Goal: Communication & Community: Answer question/provide support

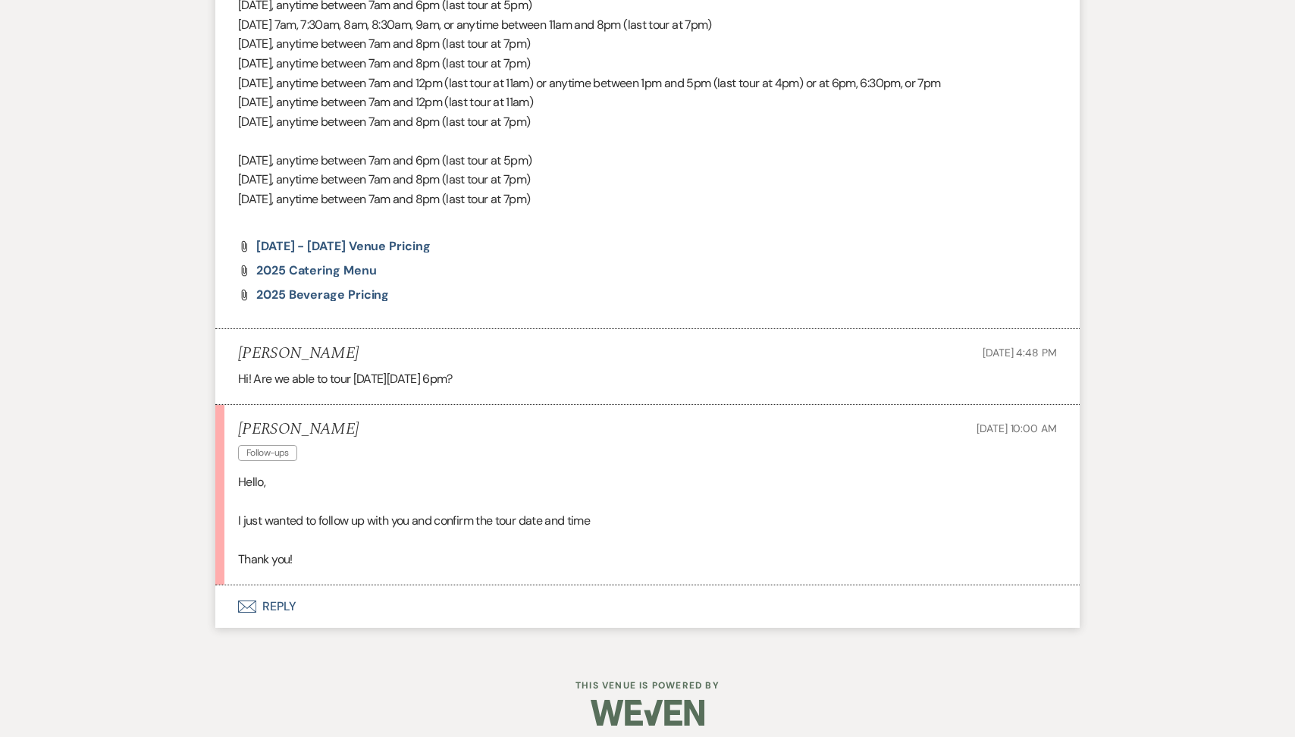
scroll to position [1319, 0]
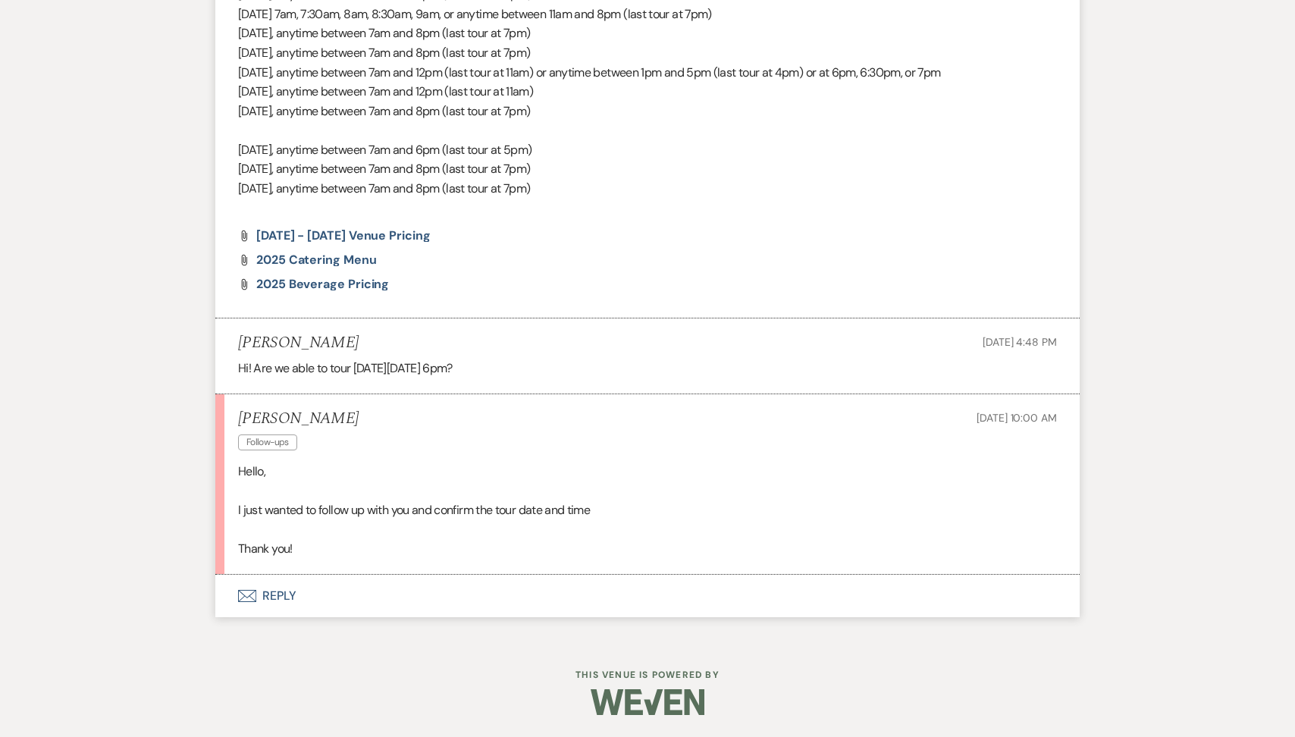
click at [349, 600] on button "Envelope Reply" at bounding box center [647, 596] width 864 height 42
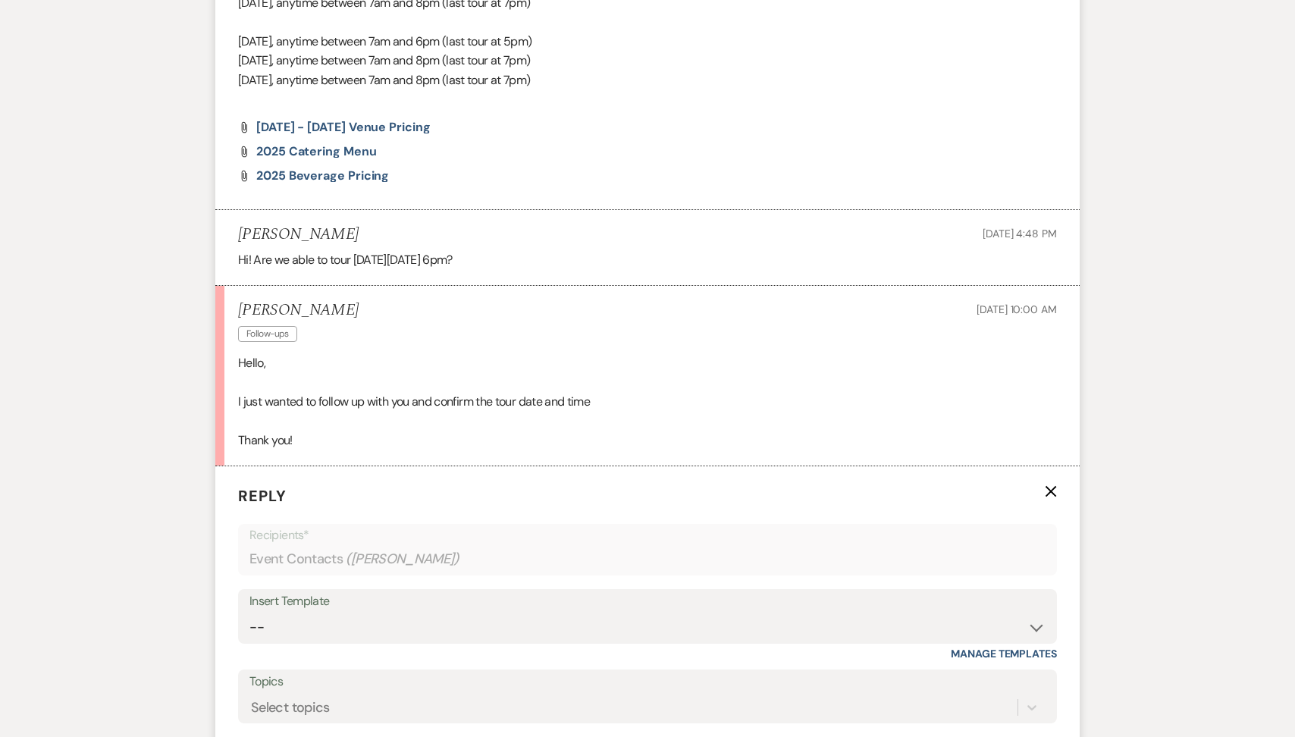
scroll to position [1501, 0]
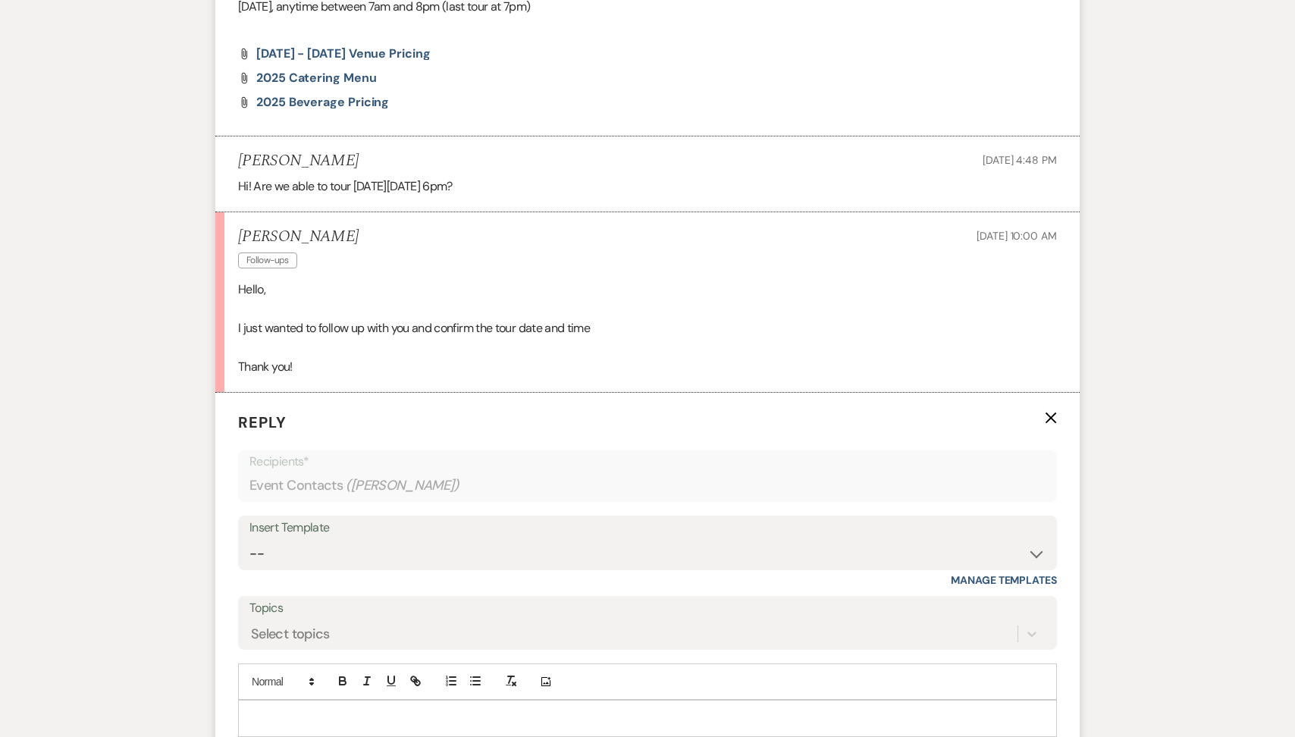
click at [299, 713] on p at bounding box center [647, 717] width 794 height 17
drag, startPoint x: 327, startPoint y: 233, endPoint x: 228, endPoint y: 230, distance: 99.3
click at [228, 230] on li "[PERSON_NAME] Follow-ups [DATE] 10:00 AM Hello, I just wanted to follow up with…" at bounding box center [647, 302] width 864 height 180
copy h5 "[PERSON_NAME]"
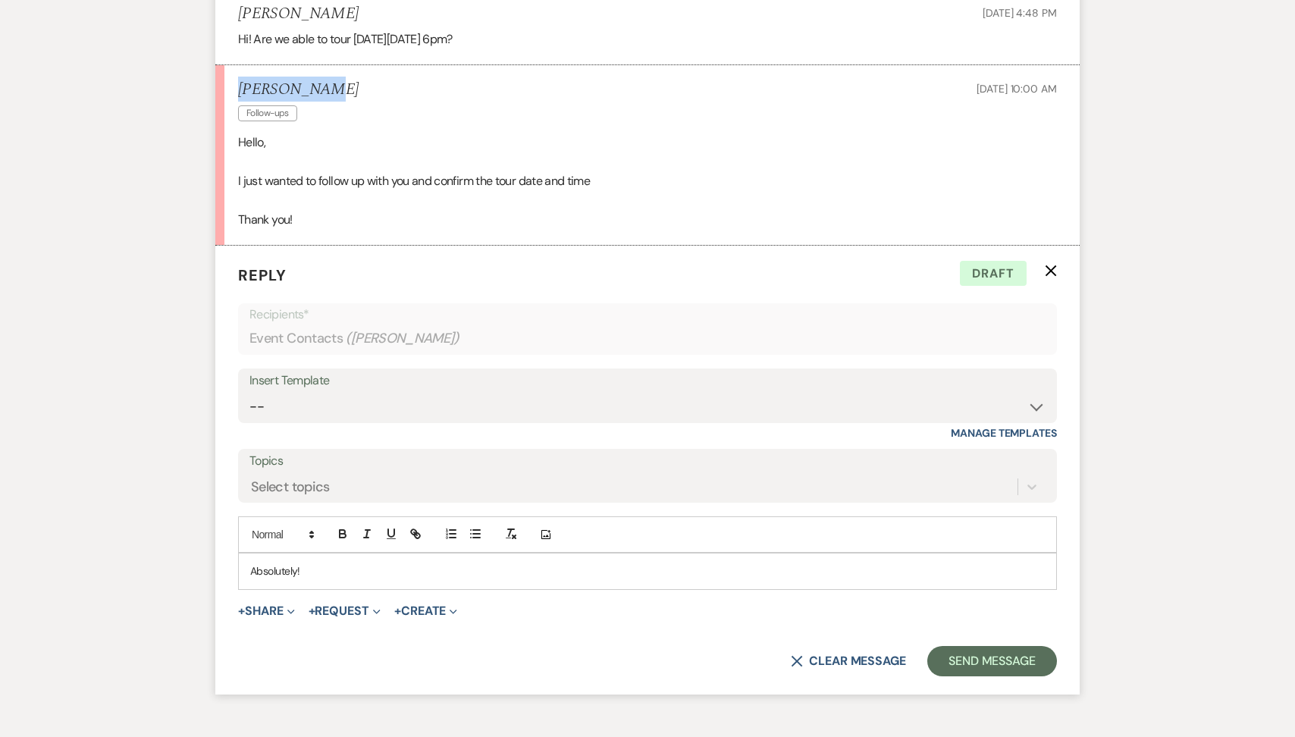
scroll to position [1652, 0]
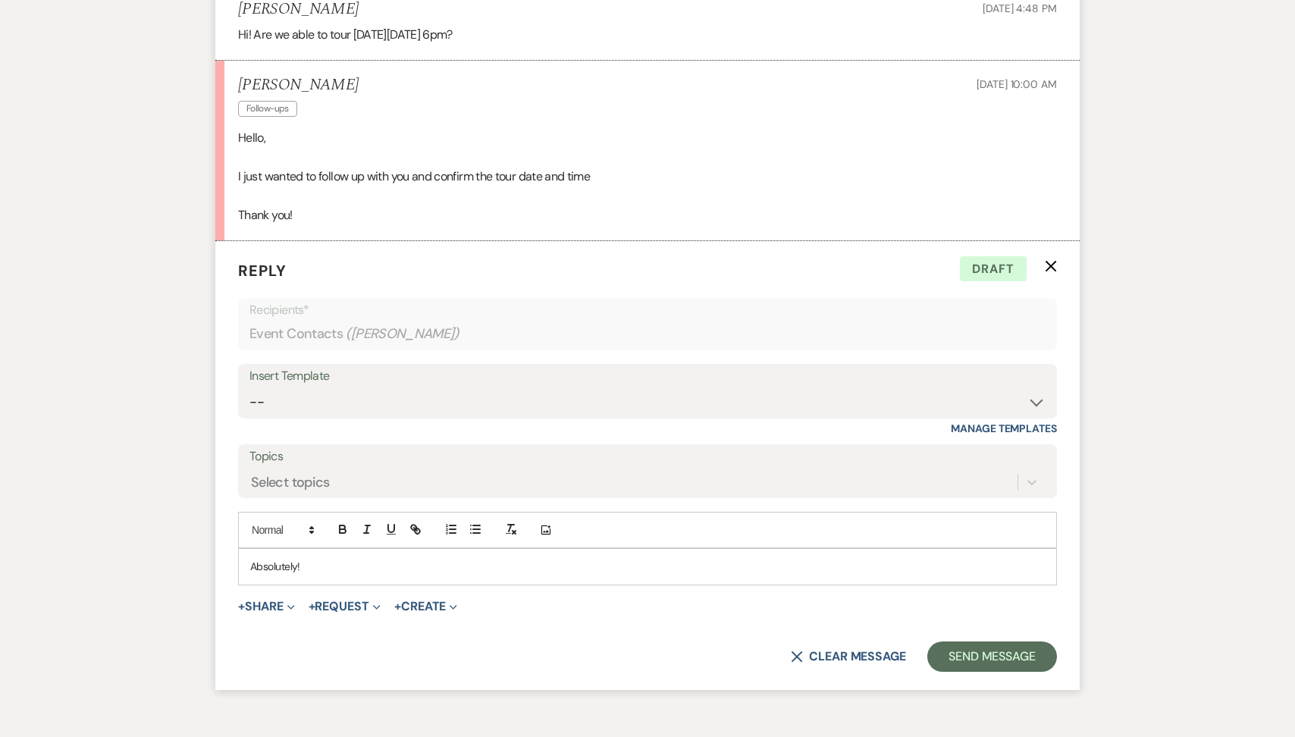
click at [360, 568] on p "Absolutely!" at bounding box center [647, 566] width 794 height 17
click at [982, 645] on button "Send Message" at bounding box center [992, 656] width 130 height 30
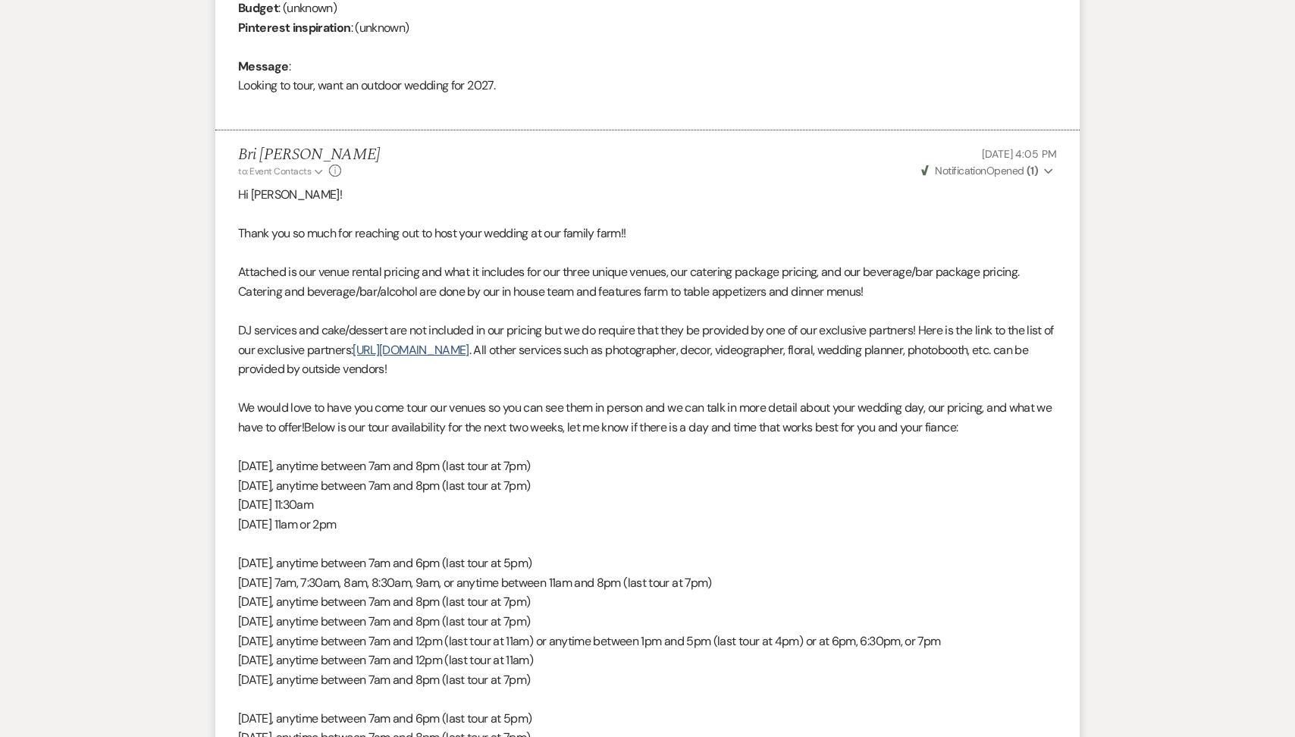
scroll to position [45, 0]
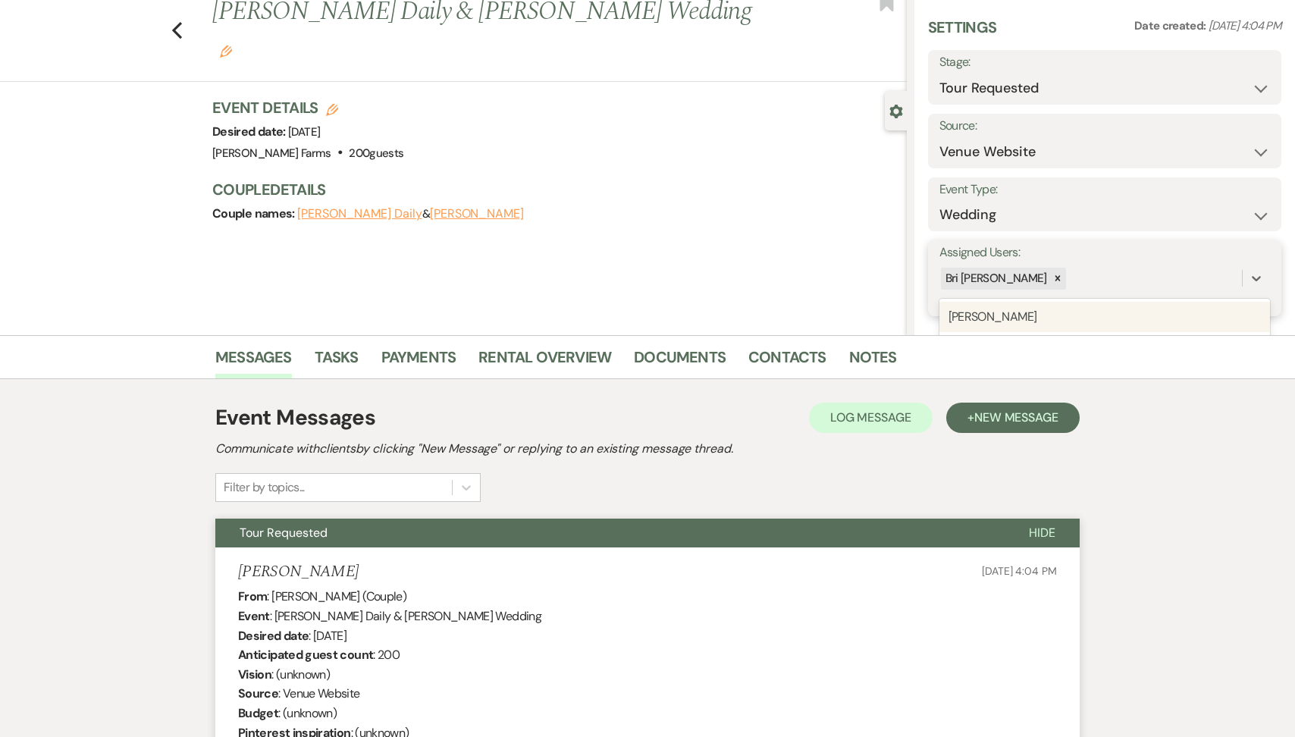
click at [1126, 275] on div "Bri [PERSON_NAME]" at bounding box center [1090, 278] width 302 height 27
type input "as"
click at [1122, 303] on div "[PERSON_NAME]" at bounding box center [1104, 317] width 330 height 30
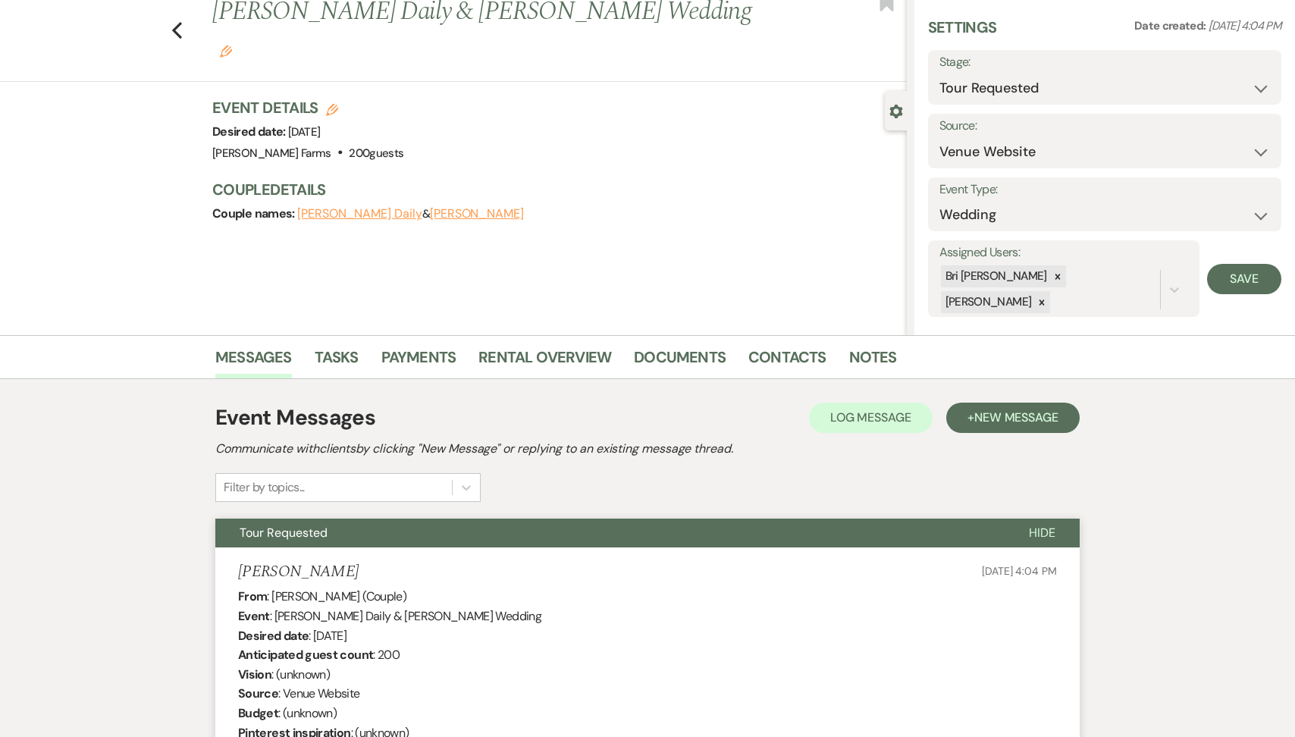
click at [1277, 289] on form "Assigned Users: [PERSON_NAME] [PERSON_NAME] Save" at bounding box center [1104, 278] width 353 height 77
click at [1261, 281] on button "Save" at bounding box center [1244, 279] width 74 height 30
click at [1069, 86] on select "Inquiry Follow Up Tour Requested Tour Confirmed Toured Proposal Sent Booked Lost" at bounding box center [1104, 89] width 330 height 30
select select "4"
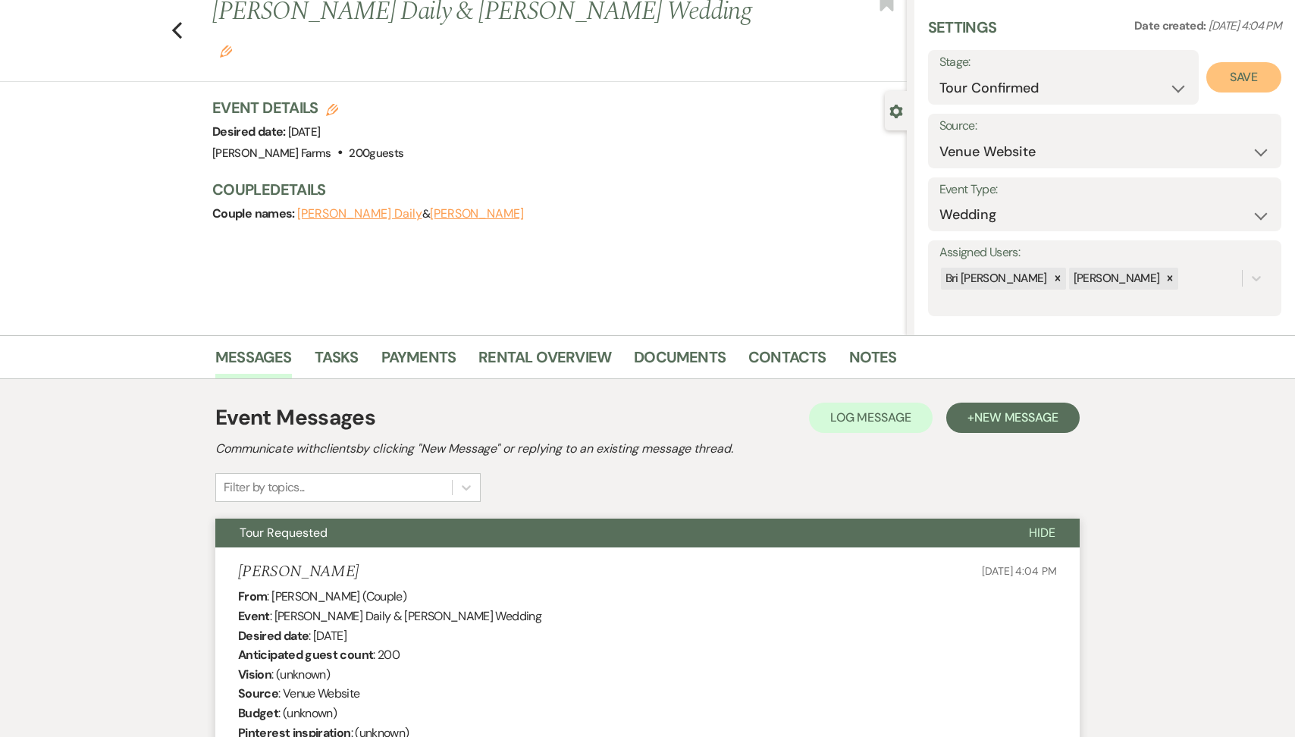
click at [1250, 82] on button "Save" at bounding box center [1243, 77] width 75 height 30
click at [763, 362] on link "Contacts" at bounding box center [787, 361] width 78 height 33
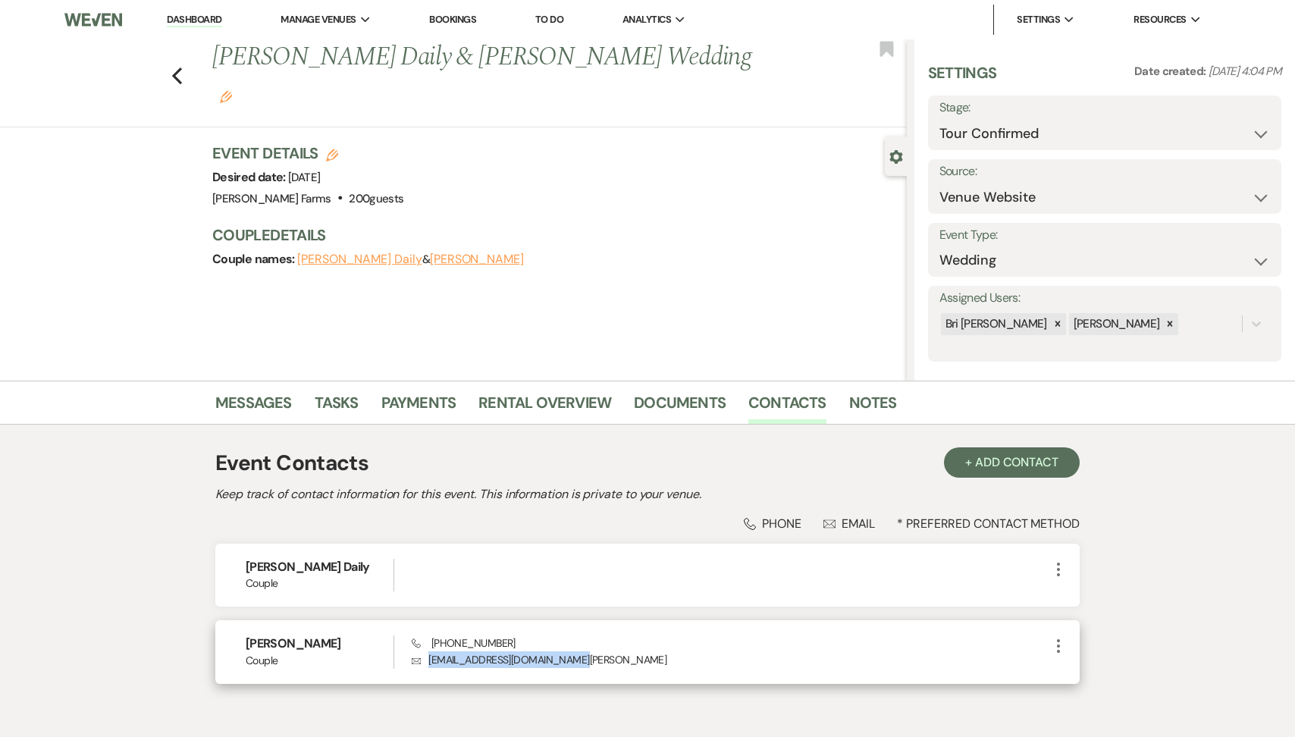
drag, startPoint x: 575, startPoint y: 660, endPoint x: 424, endPoint y: 661, distance: 151.6
click at [424, 661] on p "Envelope [EMAIL_ADDRESS][DOMAIN_NAME][PERSON_NAME]" at bounding box center [730, 659] width 637 height 17
copy p "[EMAIL_ADDRESS][DOMAIN_NAME][PERSON_NAME]"
click at [202, 23] on link "Dashboard" at bounding box center [194, 20] width 55 height 14
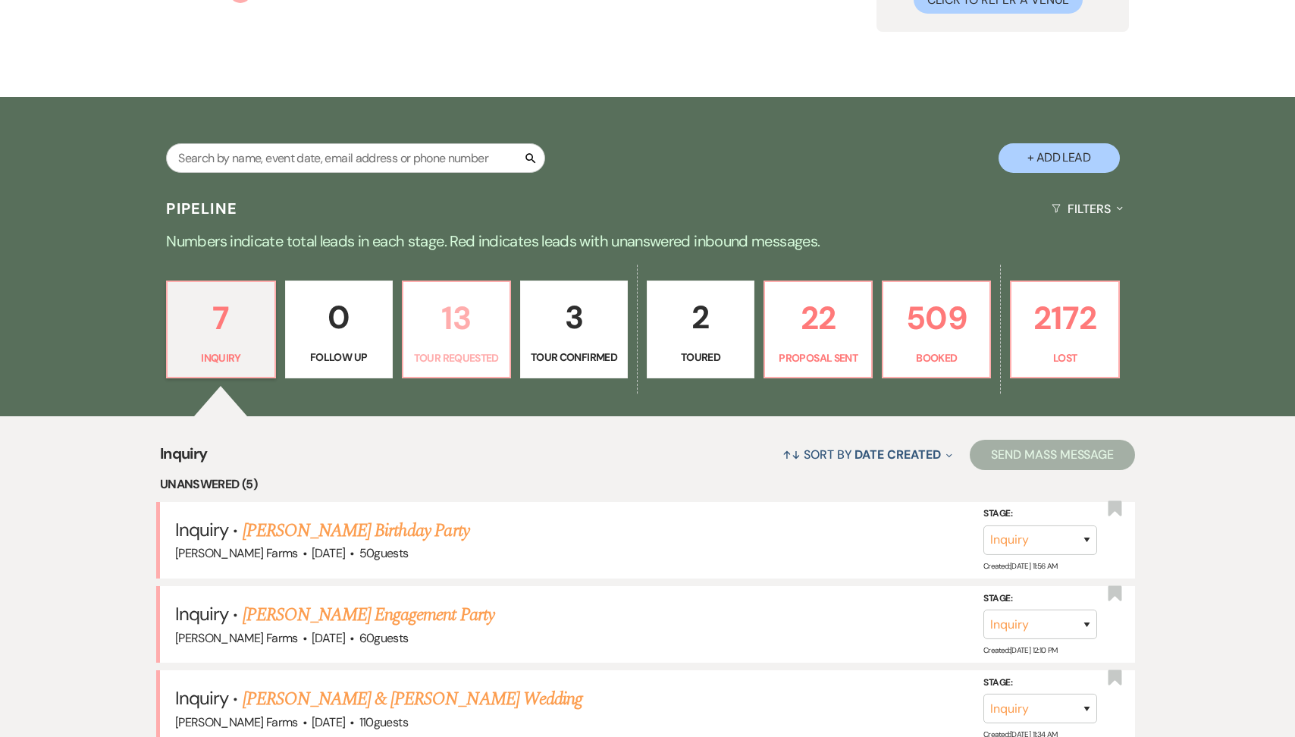
click at [449, 365] on p "Tour Requested" at bounding box center [456, 357] width 88 height 17
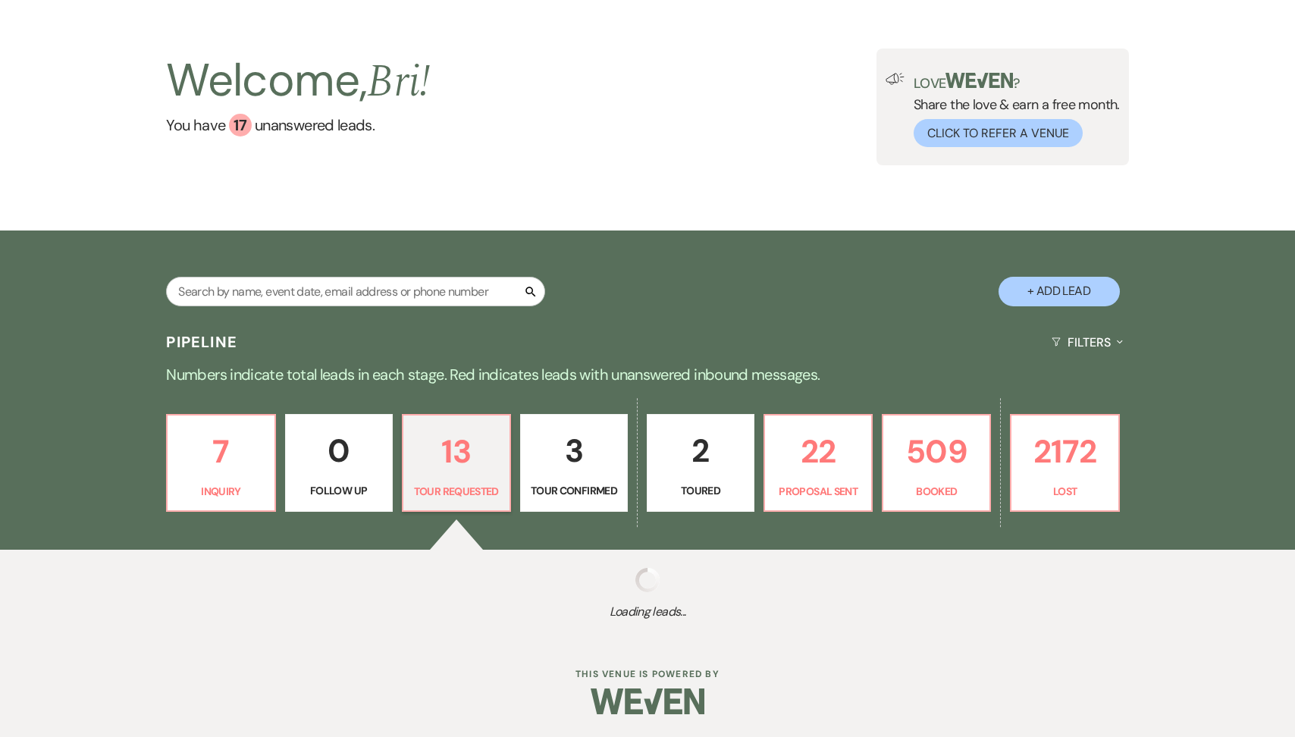
select select "2"
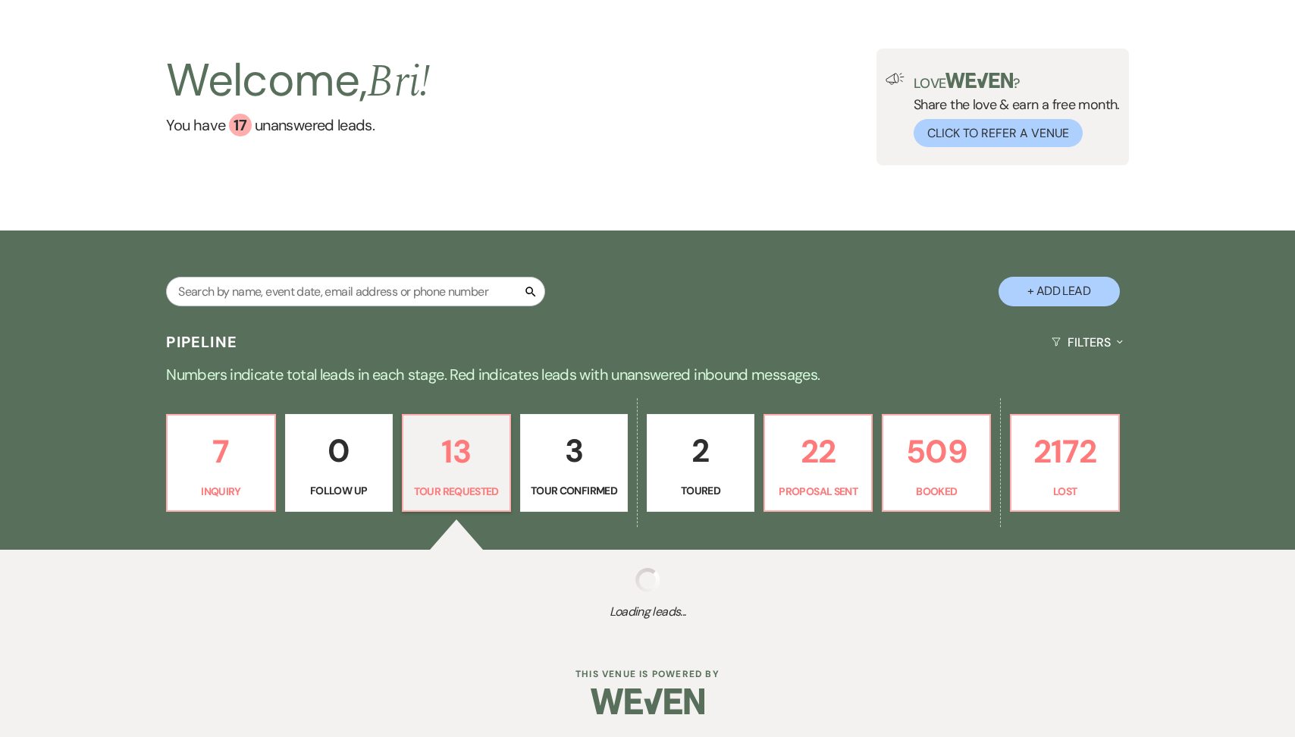
select select "2"
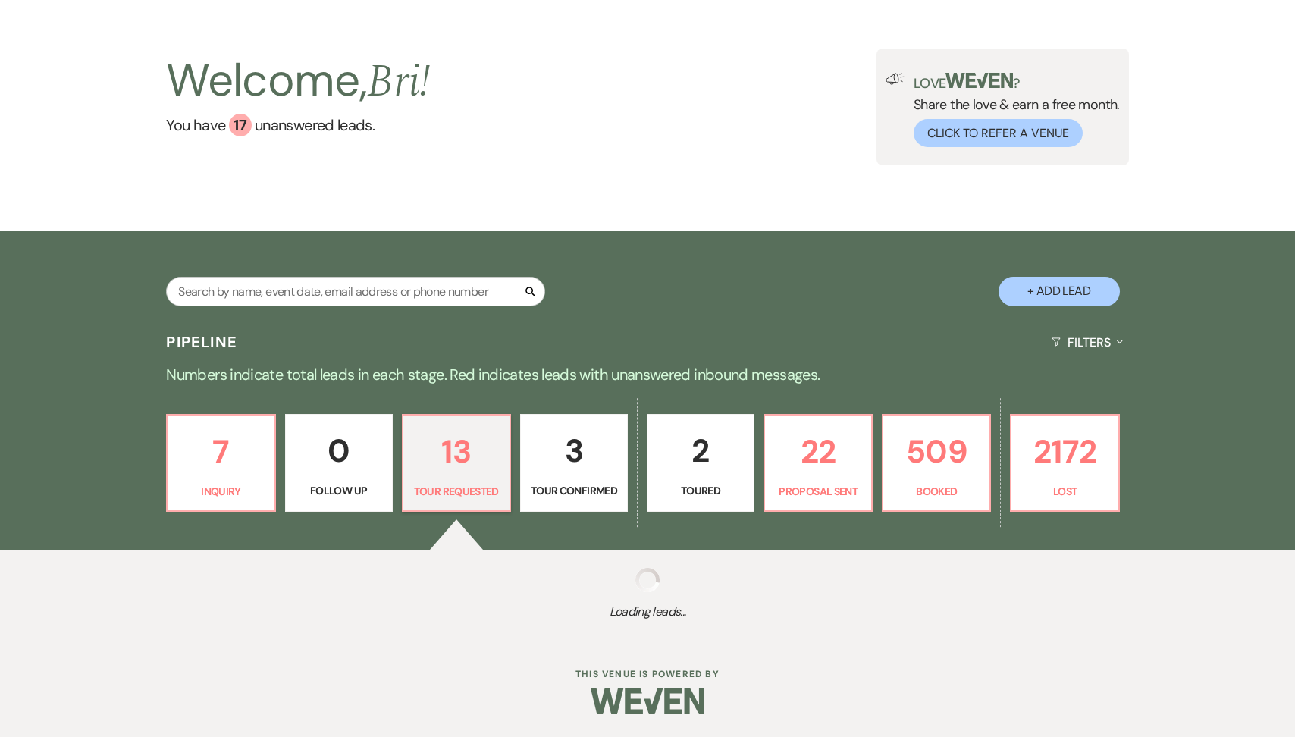
select select "2"
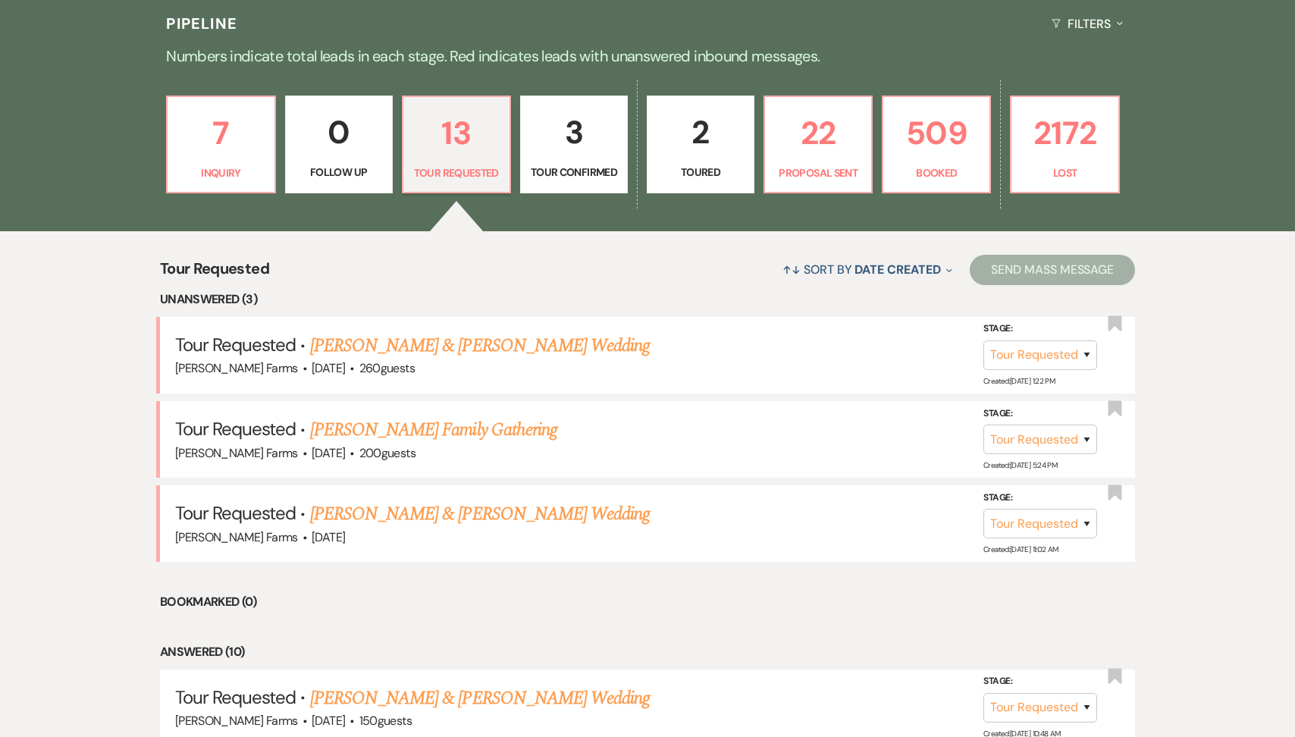
scroll to position [505, 0]
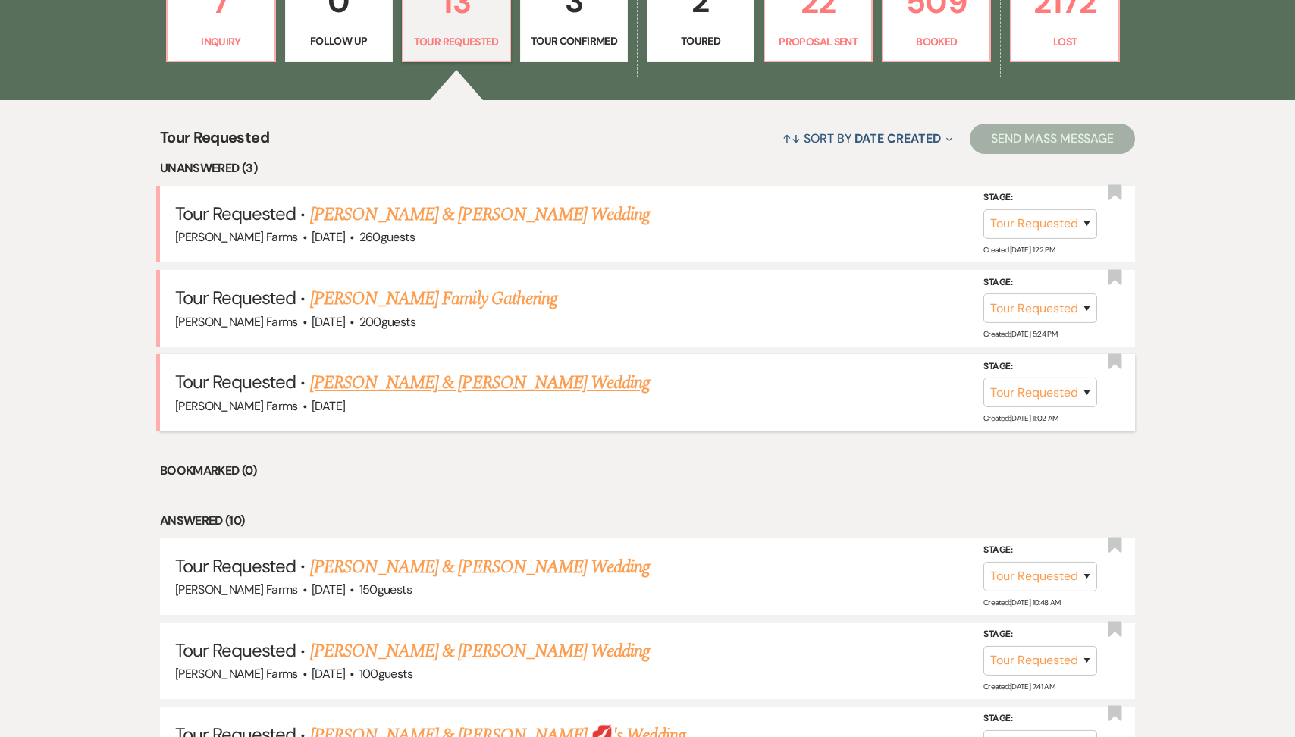
click at [473, 378] on link "[PERSON_NAME] & [PERSON_NAME] Wedding" at bounding box center [480, 382] width 340 height 27
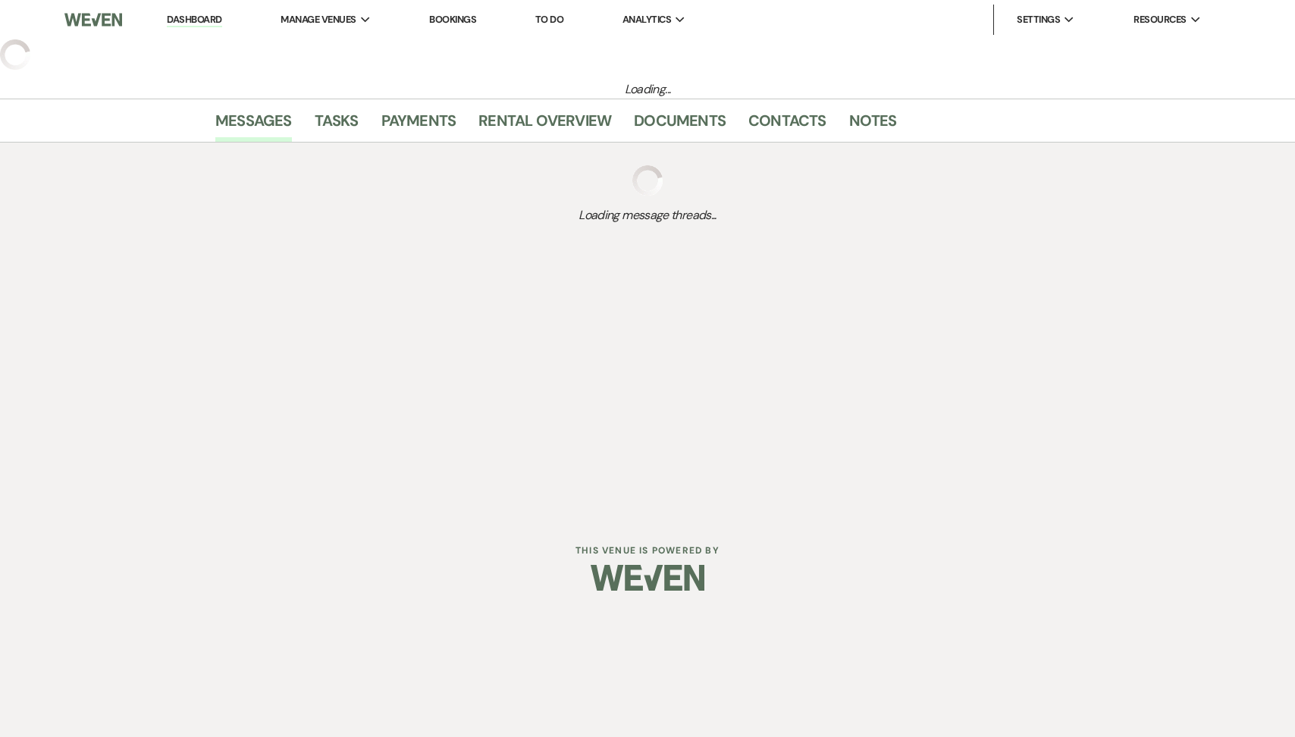
select select "2"
select select "5"
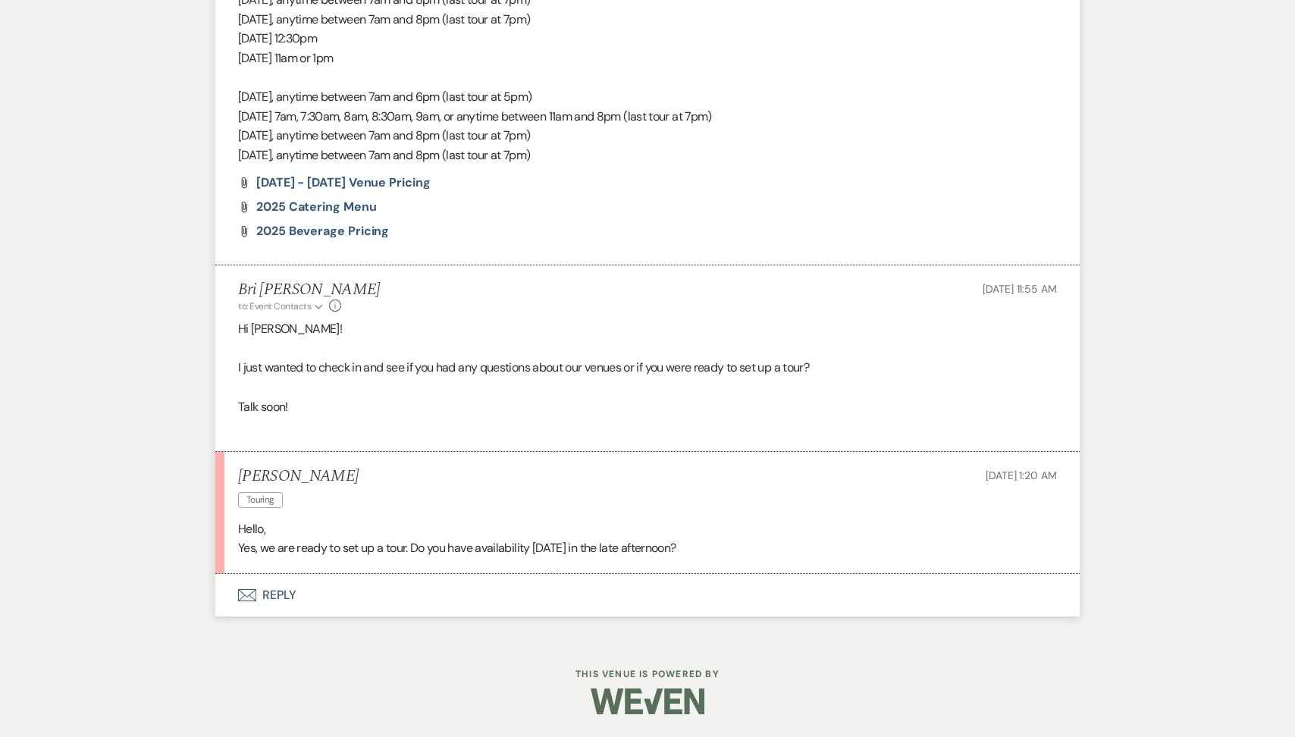
scroll to position [1333, 0]
drag, startPoint x: 352, startPoint y: 473, endPoint x: 235, endPoint y: 469, distance: 116.8
click at [235, 469] on li "[PERSON_NAME] Touring [DATE] 1:20 AM Hello, Yes, we are ready to set up a tour.…" at bounding box center [647, 514] width 864 height 122
copy h5 "[PERSON_NAME]"
click at [363, 593] on button "Envelope Reply" at bounding box center [647, 596] width 864 height 42
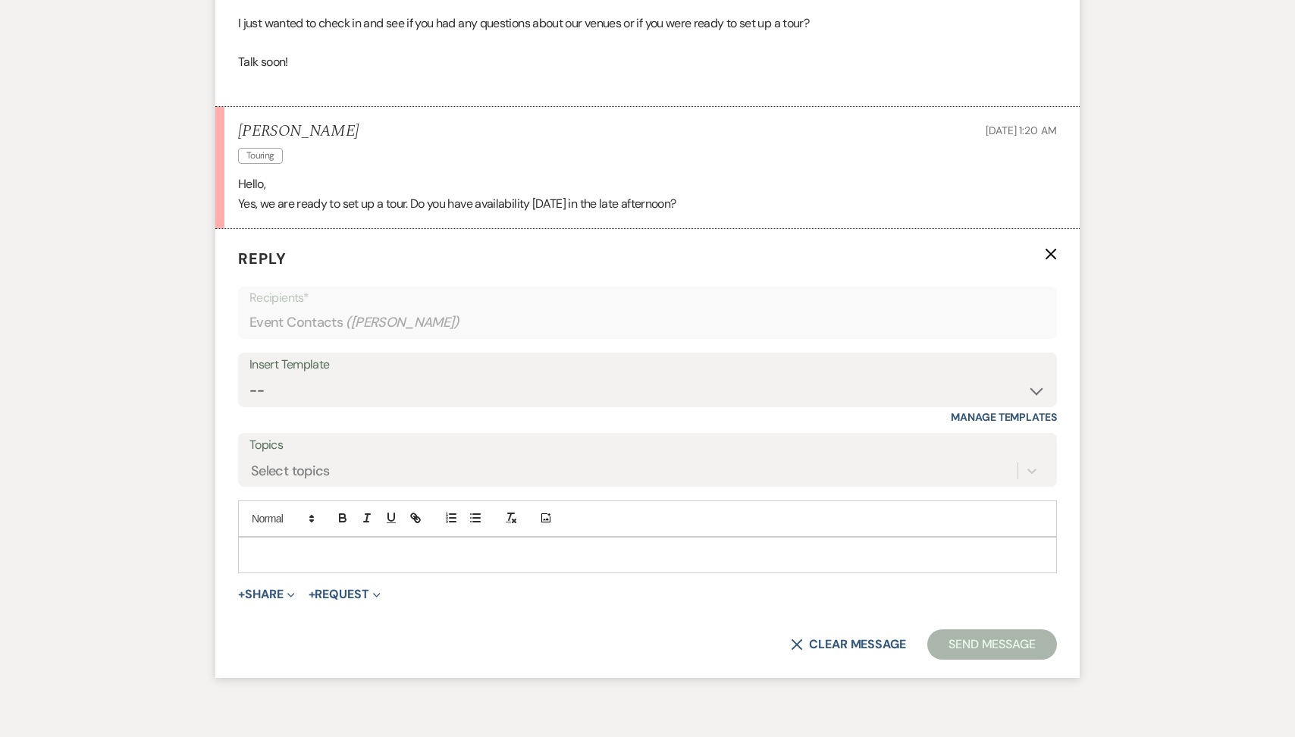
click at [331, 556] on p at bounding box center [647, 555] width 794 height 17
click at [295, 556] on p "Absoluetly! We can do" at bounding box center [647, 555] width 794 height 17
click at [373, 564] on div "Absolutely! We can do" at bounding box center [647, 555] width 817 height 35
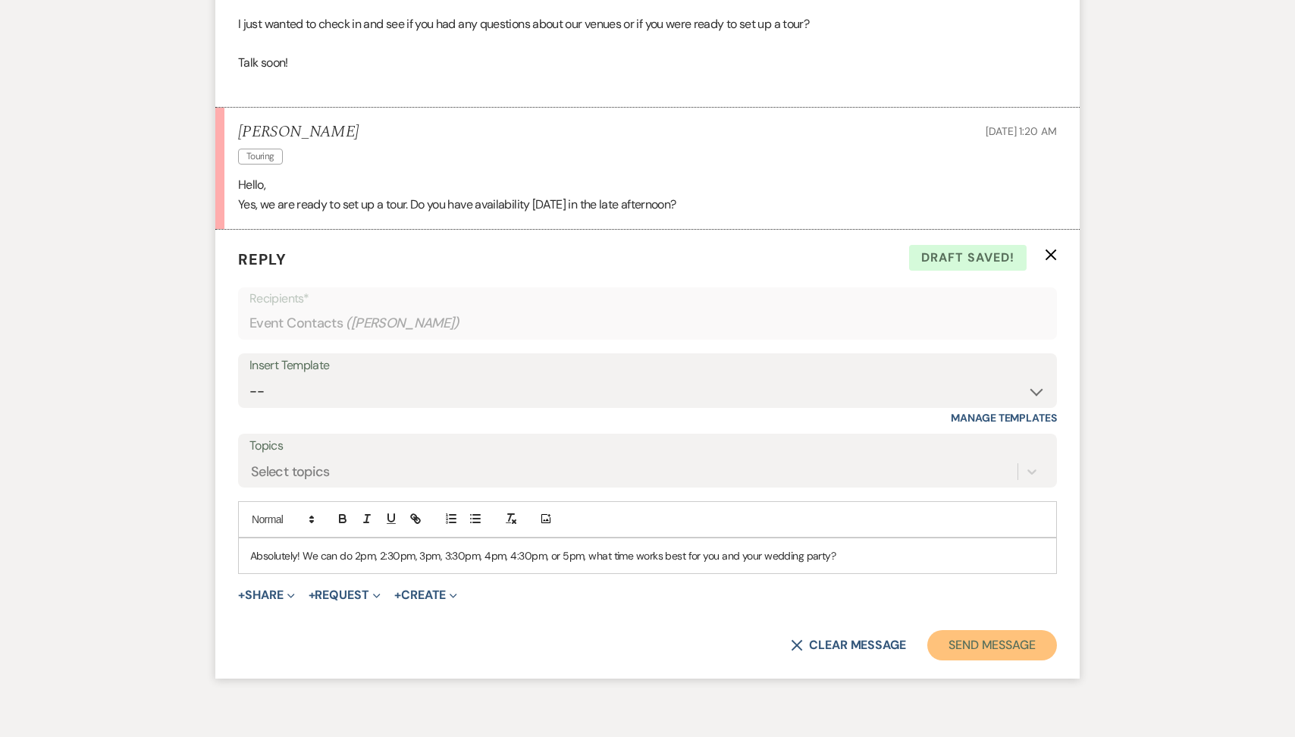
click at [959, 647] on button "Send Message" at bounding box center [992, 645] width 130 height 30
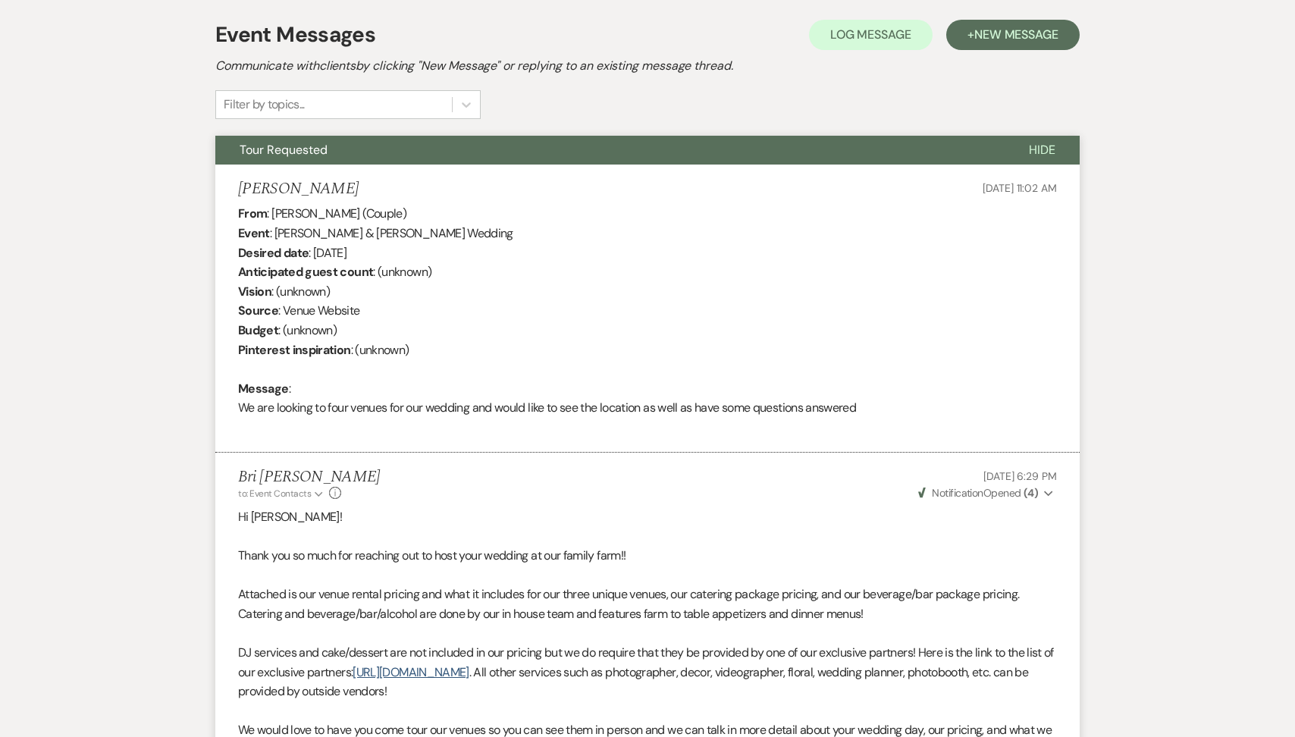
scroll to position [0, 0]
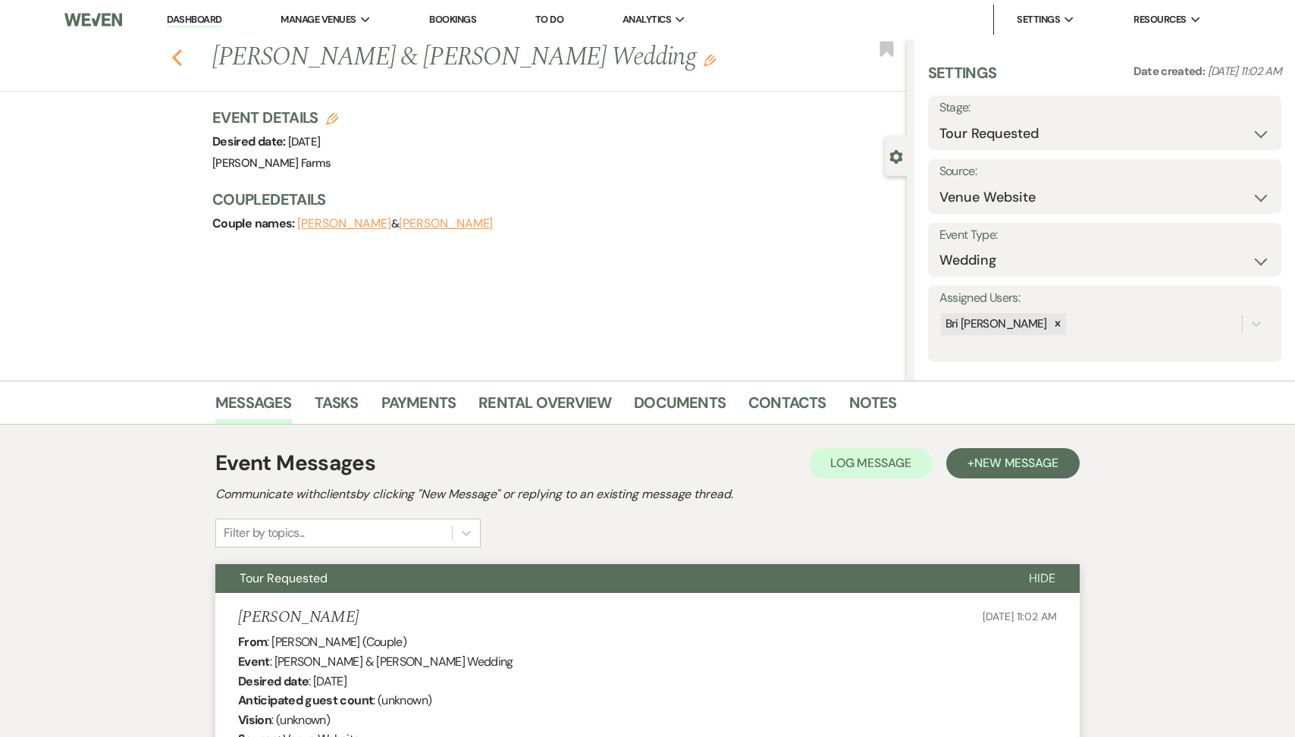
click at [174, 60] on icon "Previous" at bounding box center [176, 58] width 11 height 18
select select "2"
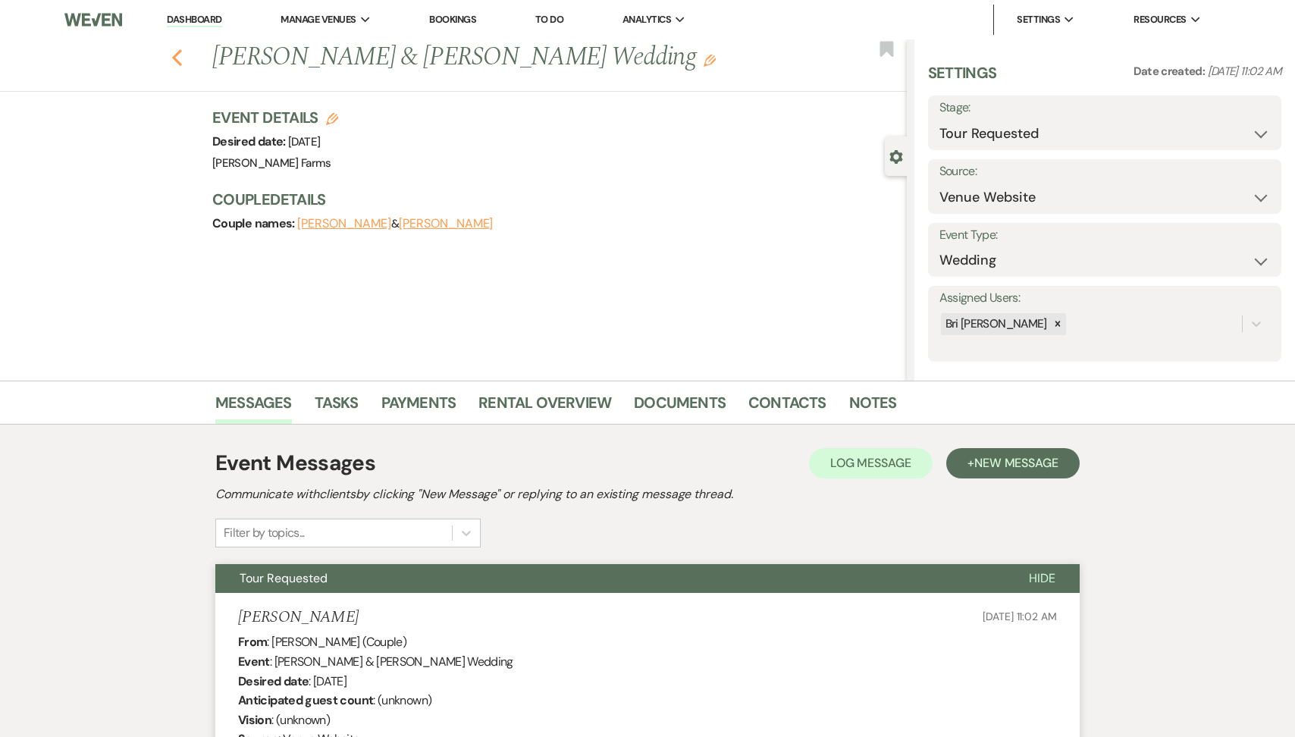
select select "2"
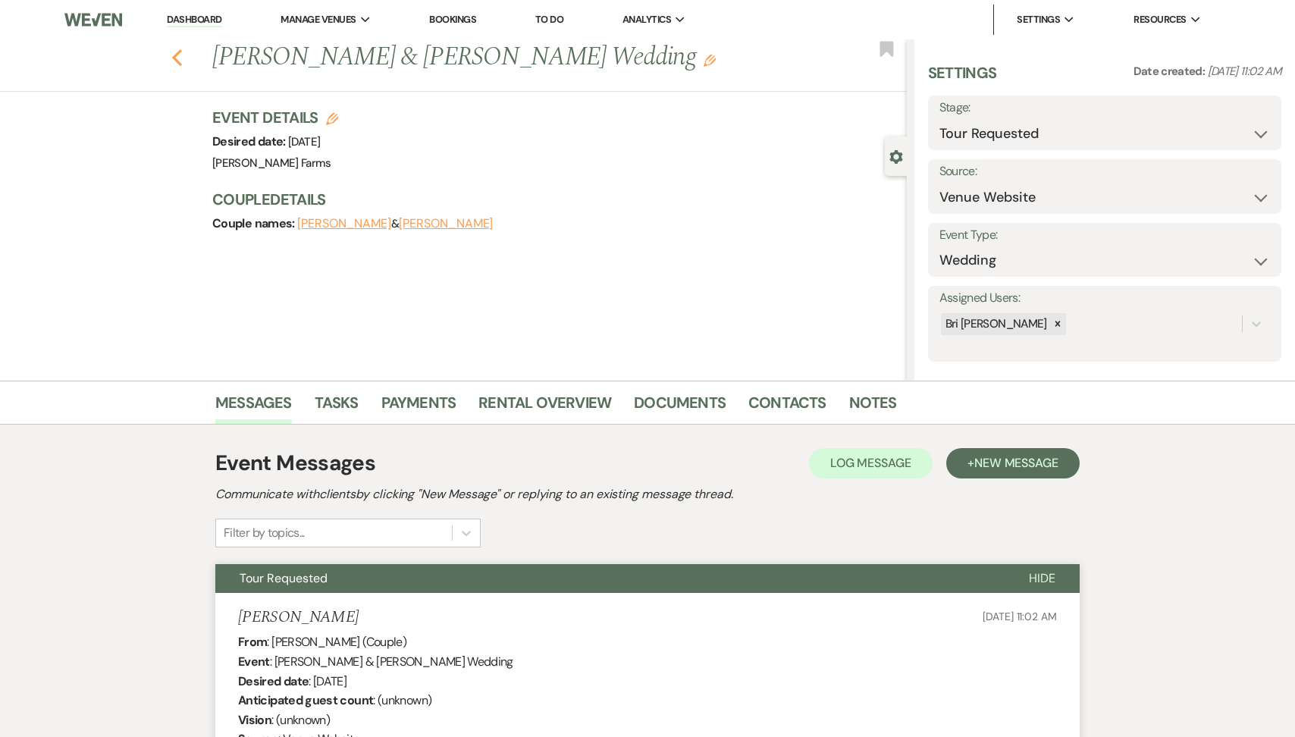
select select "2"
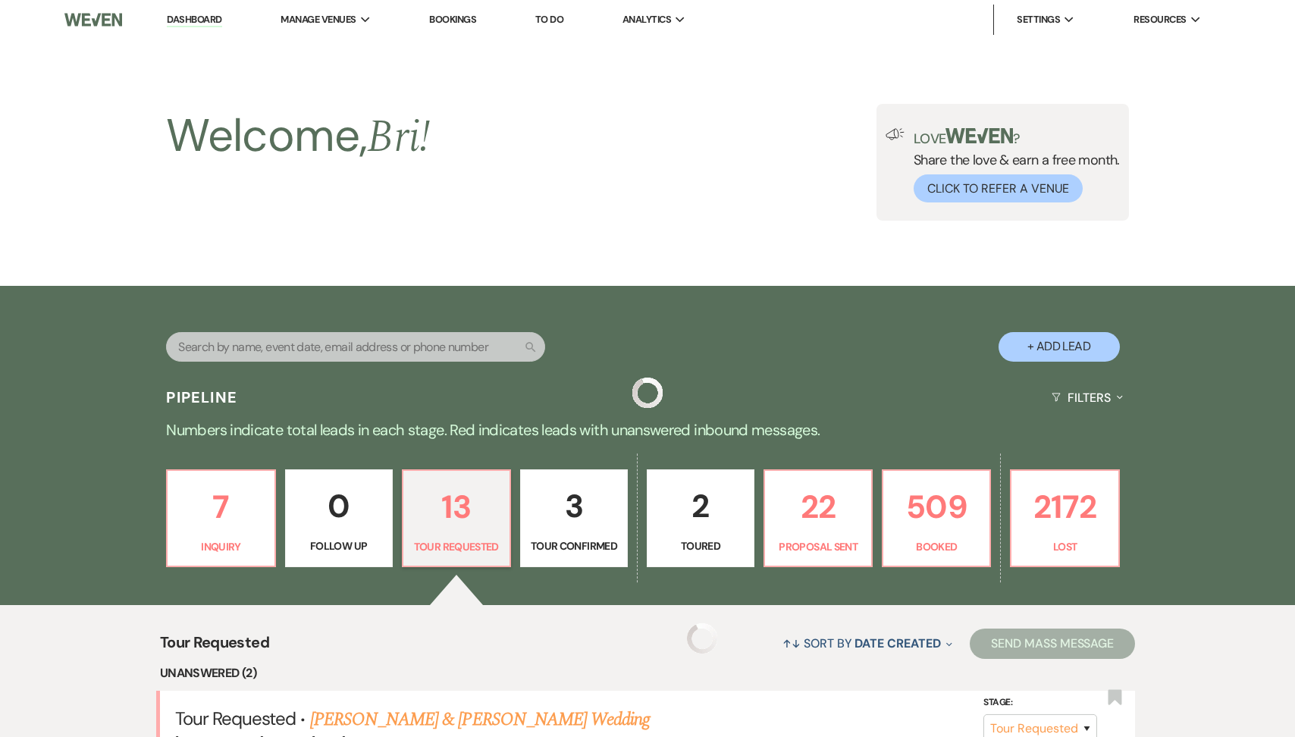
scroll to position [505, 0]
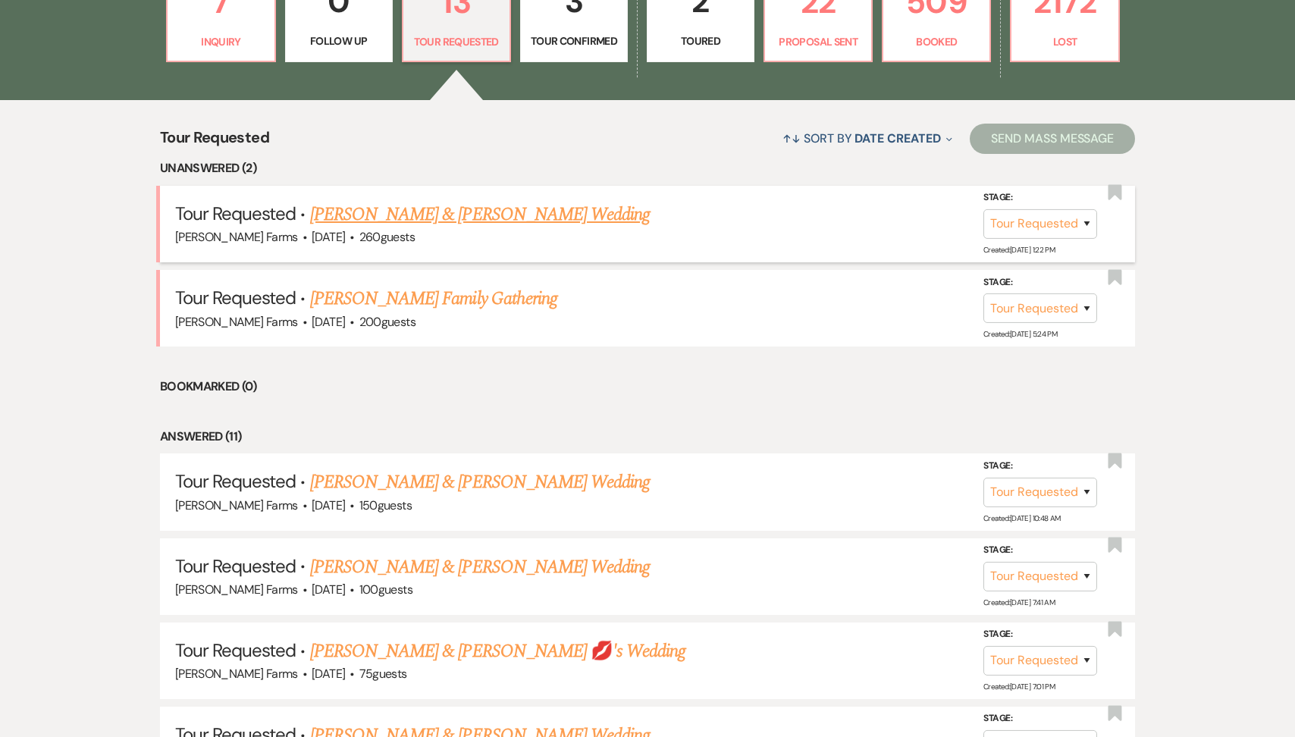
click at [477, 211] on link "[PERSON_NAME] & [PERSON_NAME] Wedding" at bounding box center [480, 214] width 340 height 27
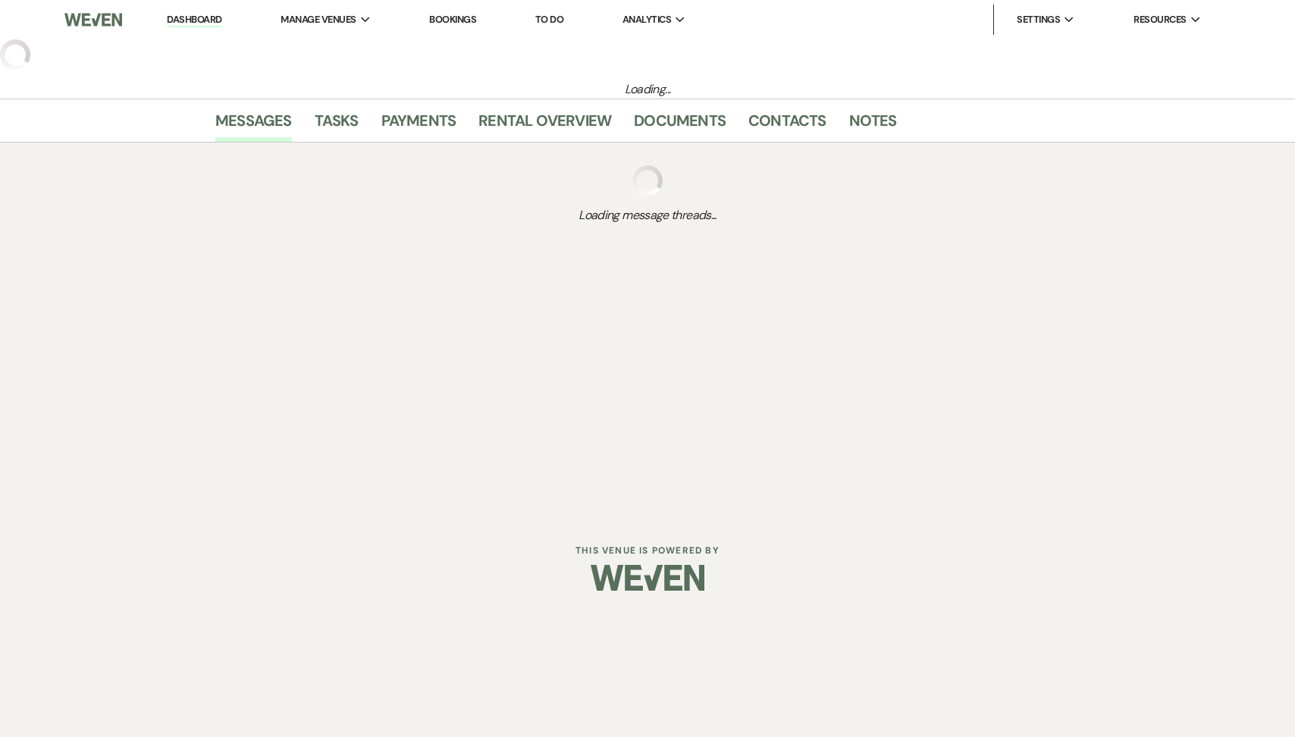
select select "2"
select select "5"
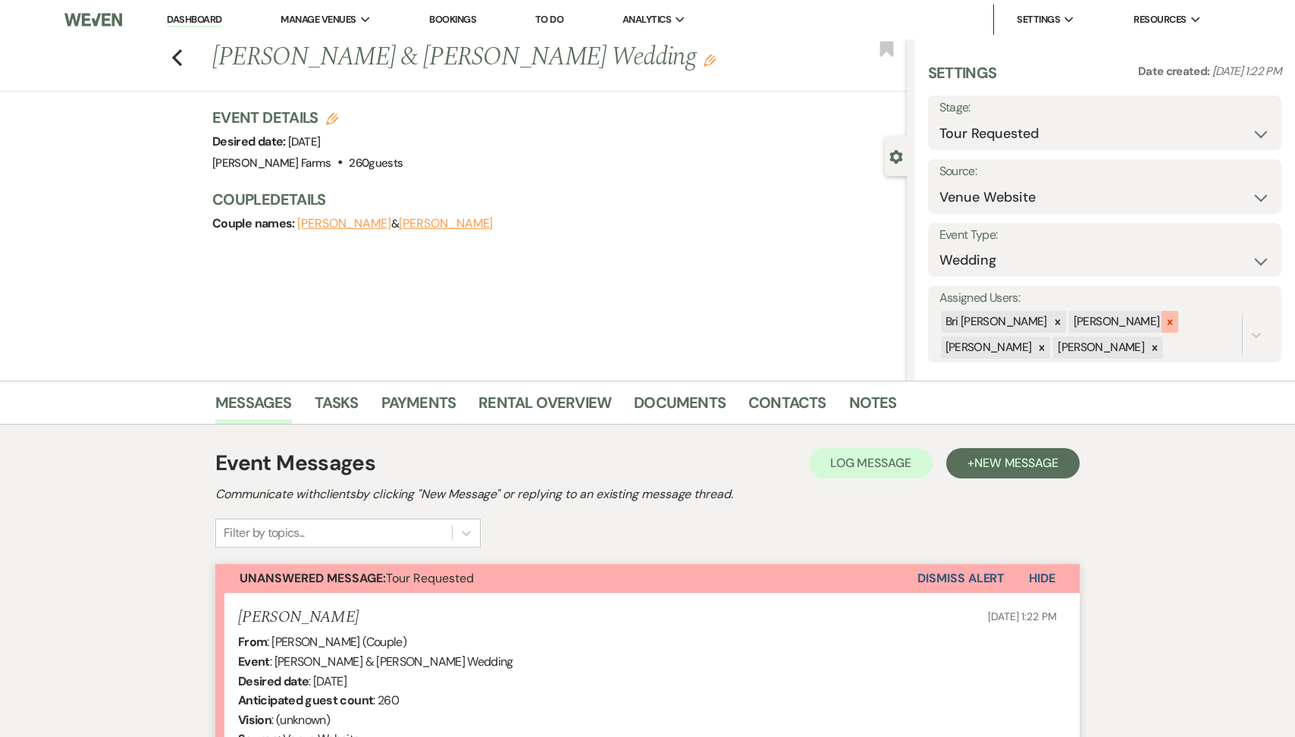
click at [1161, 311] on div at bounding box center [1169, 322] width 17 height 22
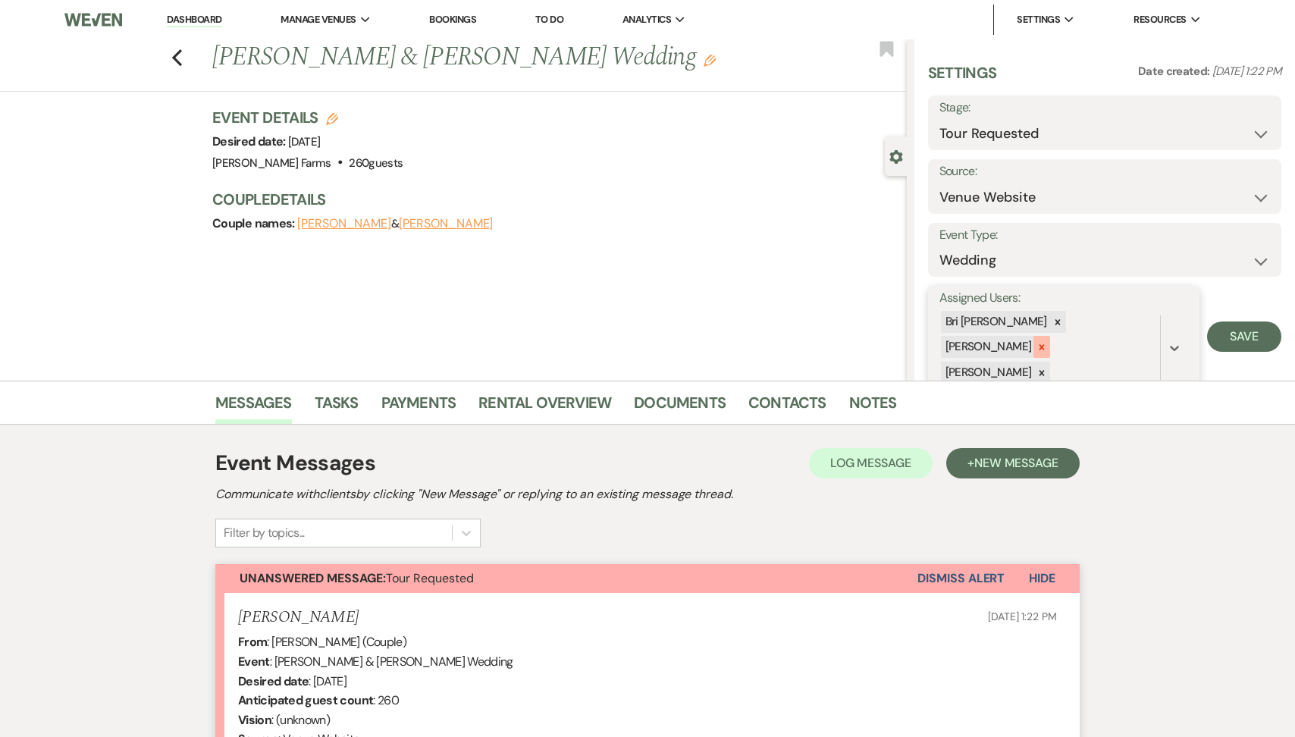
click at [1050, 336] on div at bounding box center [1041, 347] width 17 height 22
click at [1047, 343] on icon at bounding box center [1041, 348] width 11 height 11
click at [1231, 334] on button "Save" at bounding box center [1244, 323] width 74 height 30
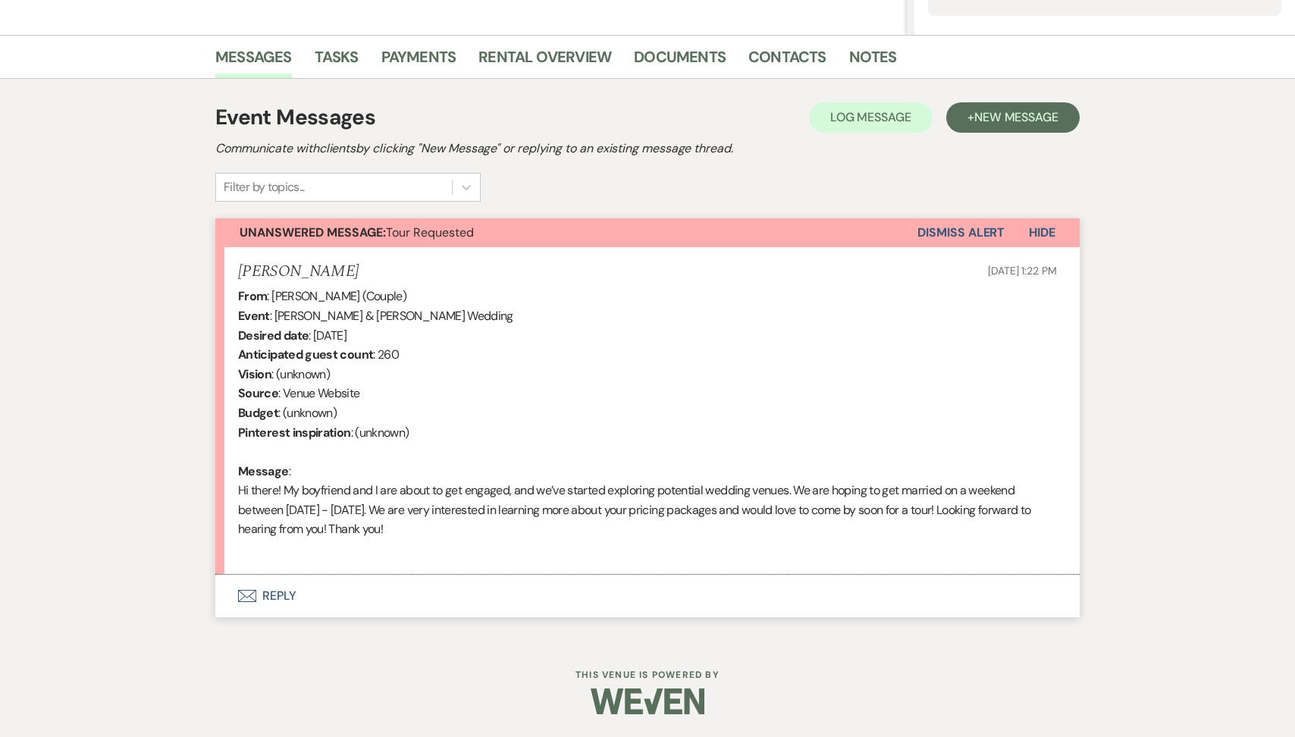
click at [478, 584] on button "Envelope Reply" at bounding box center [647, 596] width 864 height 42
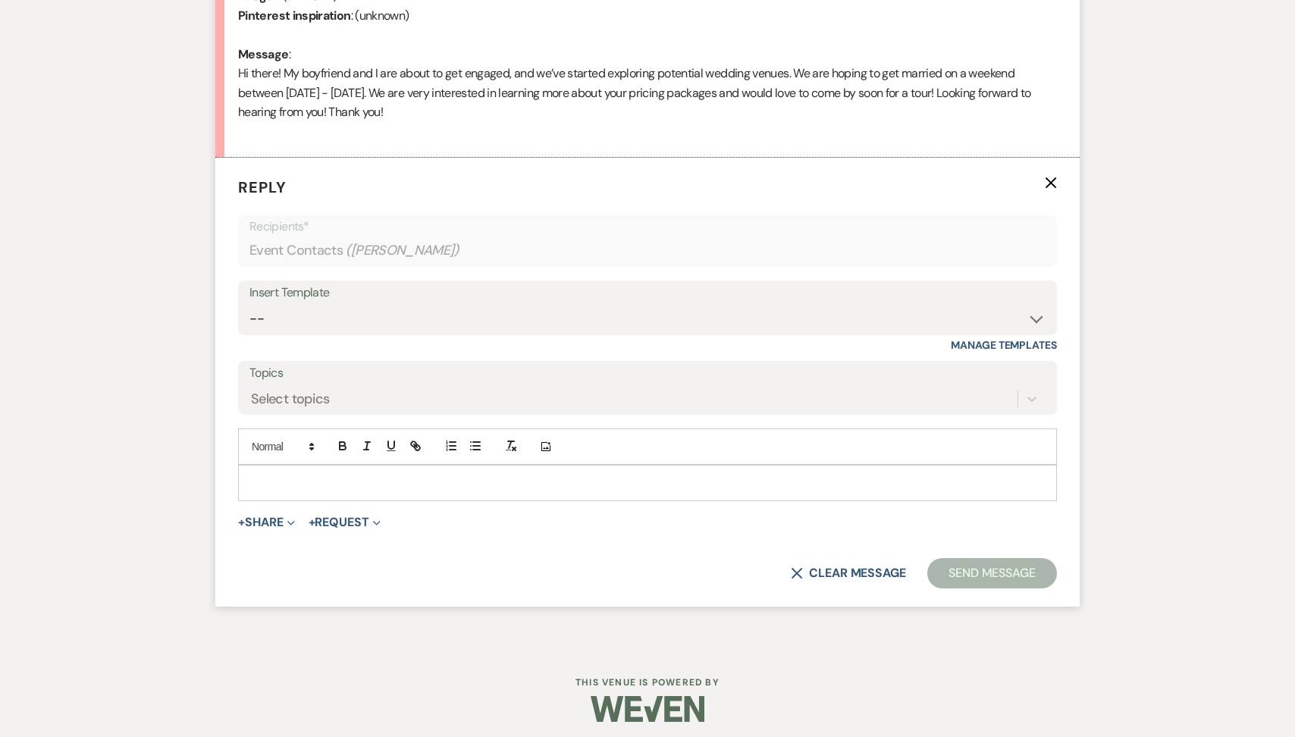
scroll to position [770, 0]
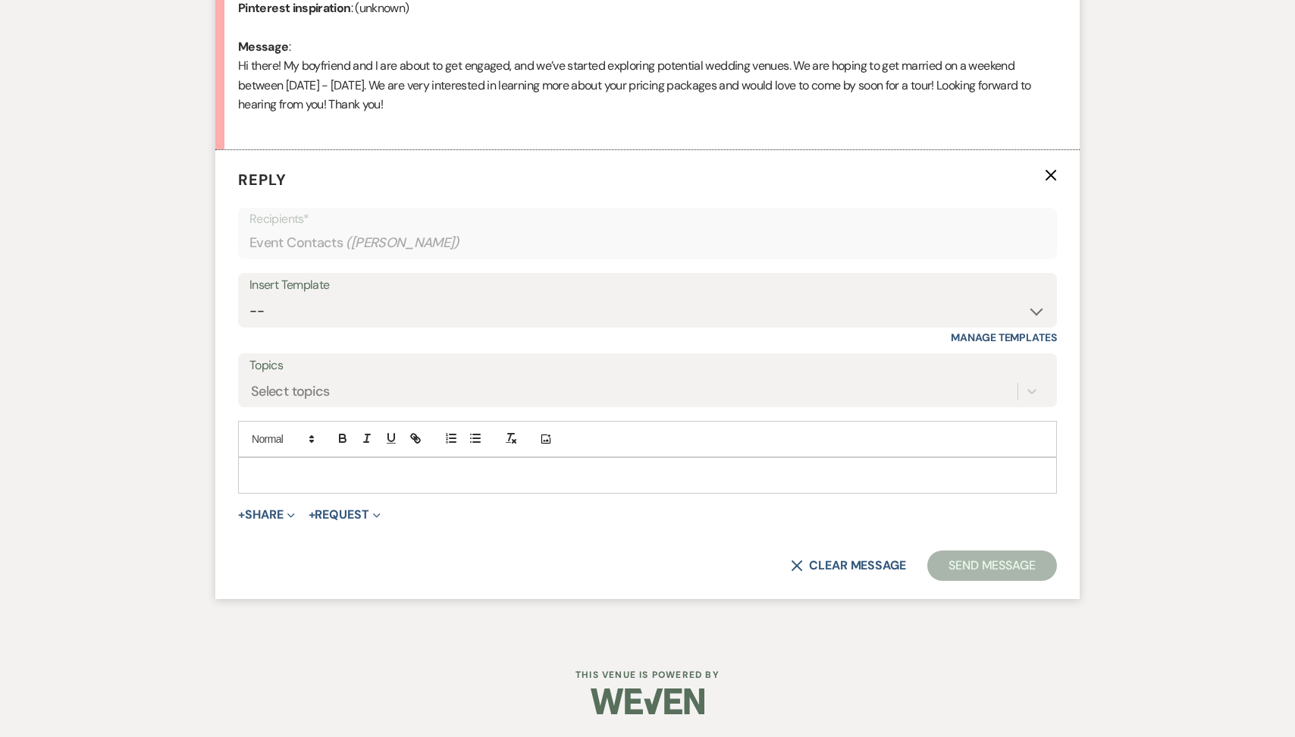
click at [399, 327] on div "Insert Template -- Tour Request Response Follow Up Contract (Pre-Booked Leads) …" at bounding box center [647, 308] width 819 height 71
click at [383, 312] on select "-- Tour Request Response Follow Up Contract (Pre-Booked Leads) Weven Planning P…" at bounding box center [647, 311] width 796 height 30
select select "2135"
